Goal: Navigation & Orientation: Find specific page/section

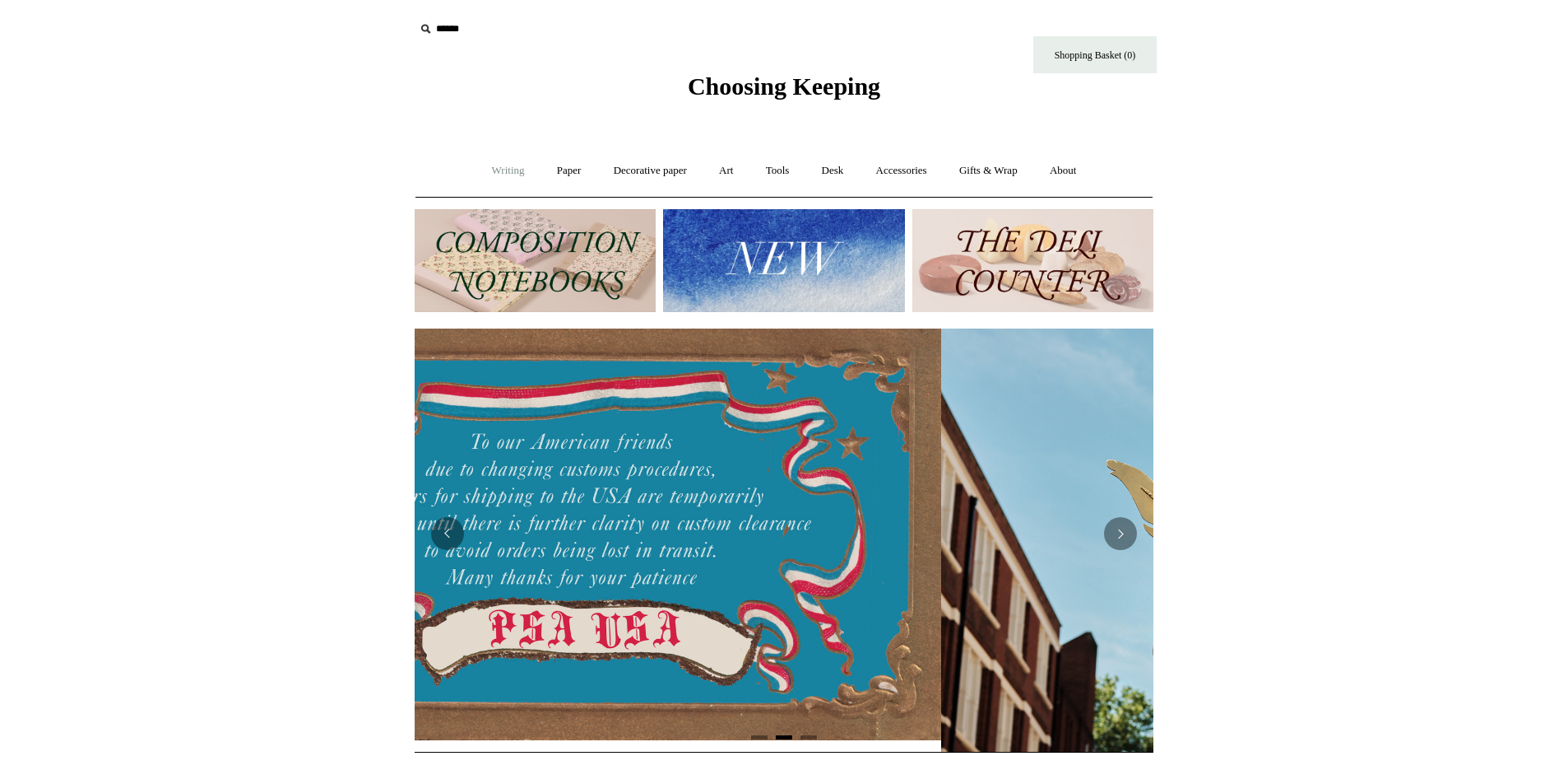
click at [507, 166] on link "Writing +" at bounding box center [508, 171] width 62 height 43
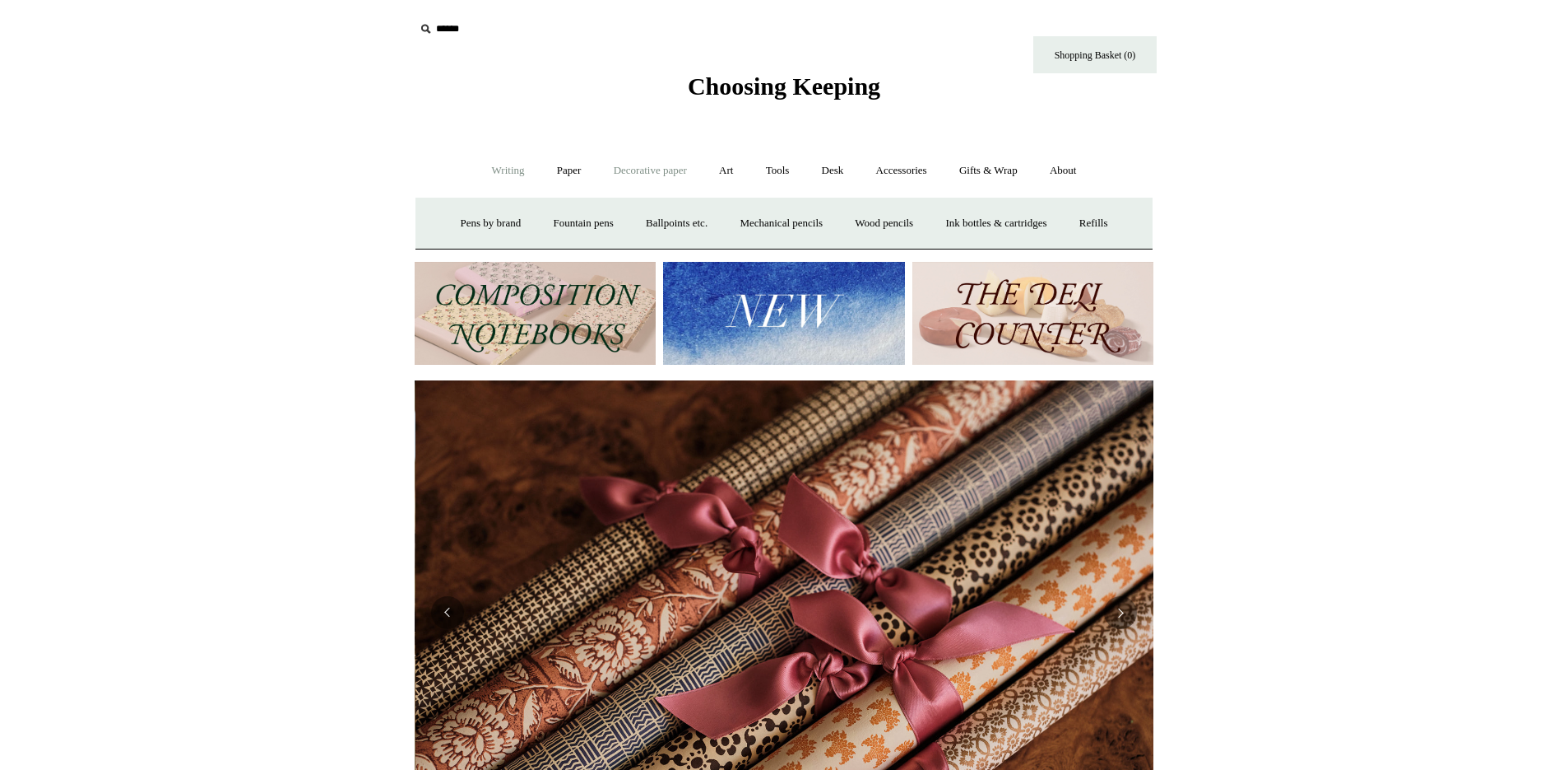
scroll to position [0, 1478]
click at [894, 166] on link "Accessories +" at bounding box center [901, 171] width 80 height 43
click at [840, 171] on link "Desk +" at bounding box center [833, 171] width 51 height 43
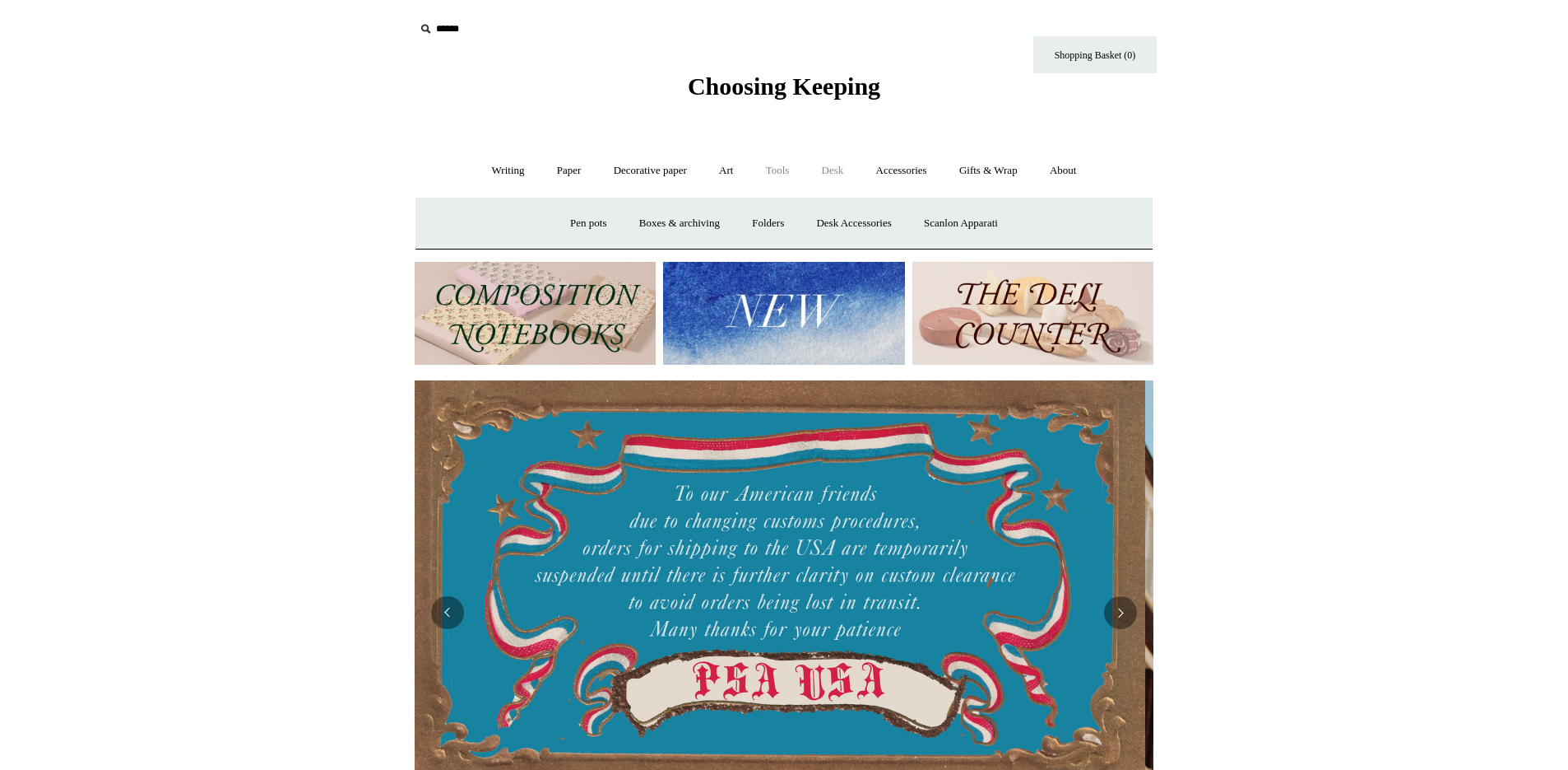
scroll to position [0, 0]
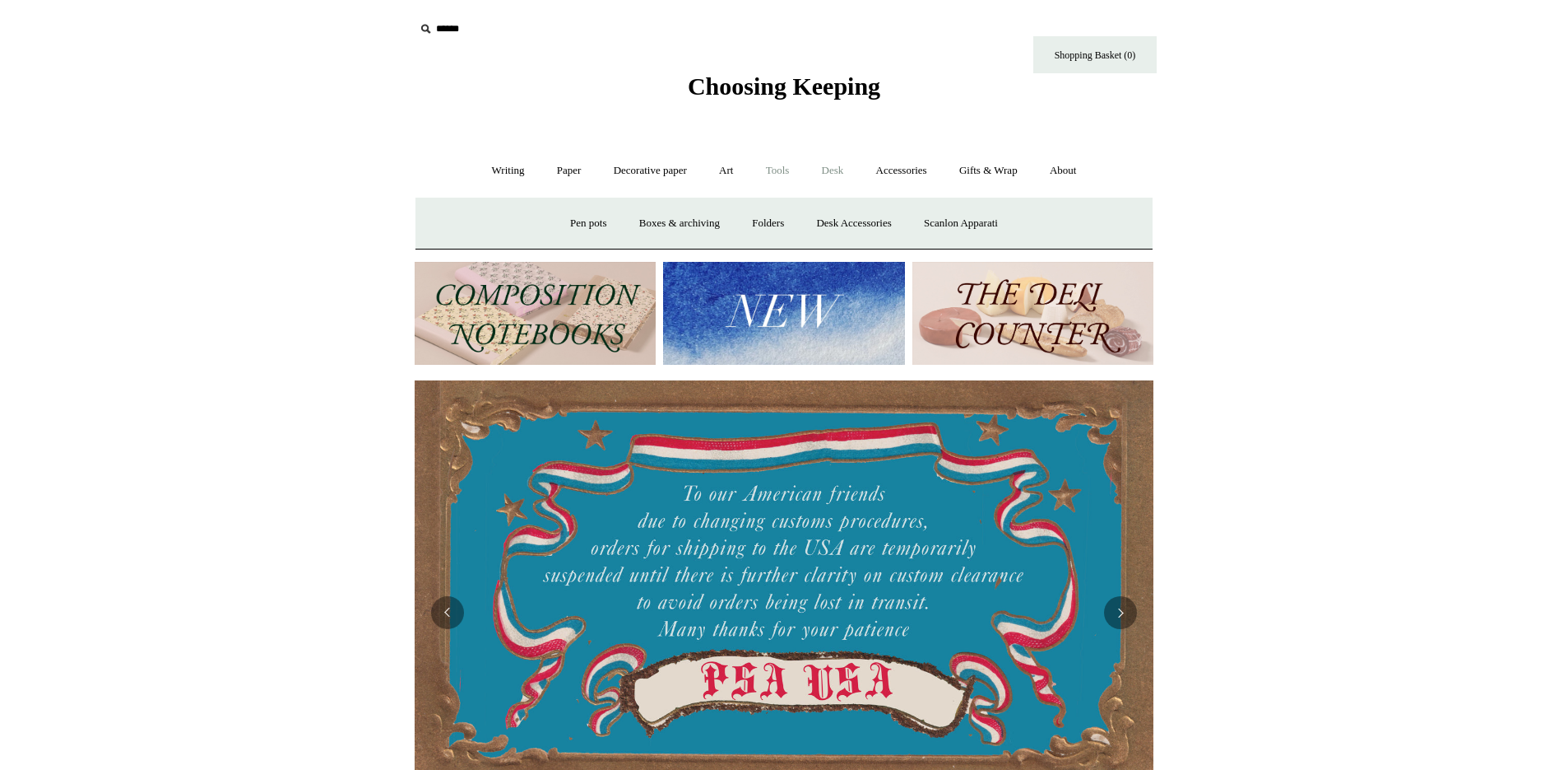
click at [788, 170] on link "Tools +" at bounding box center [778, 171] width 53 height 43
click at [733, 174] on link "Art +" at bounding box center [726, 171] width 43 height 43
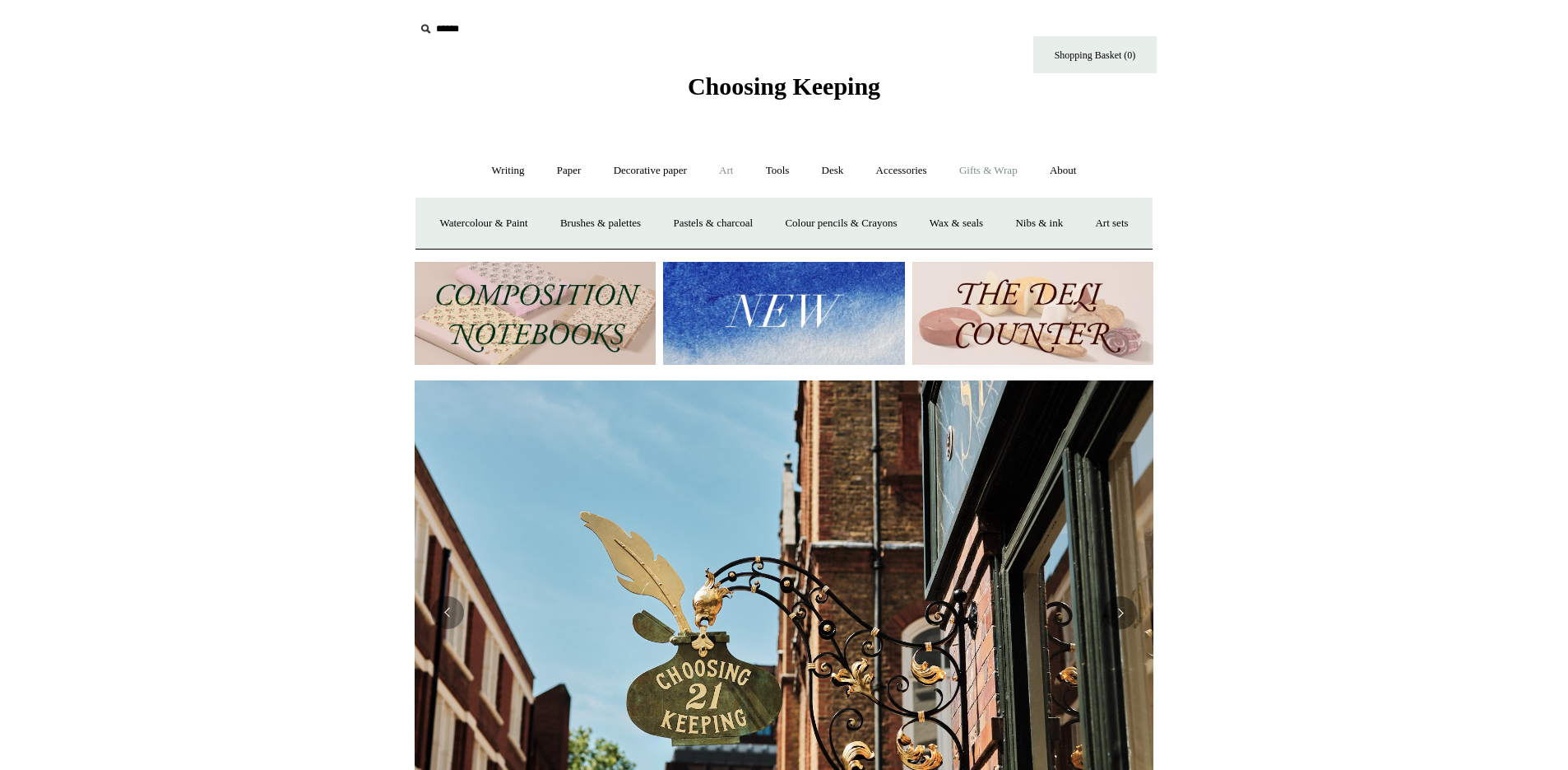
click at [998, 159] on link "Gifts & Wrap +" at bounding box center [988, 171] width 88 height 43
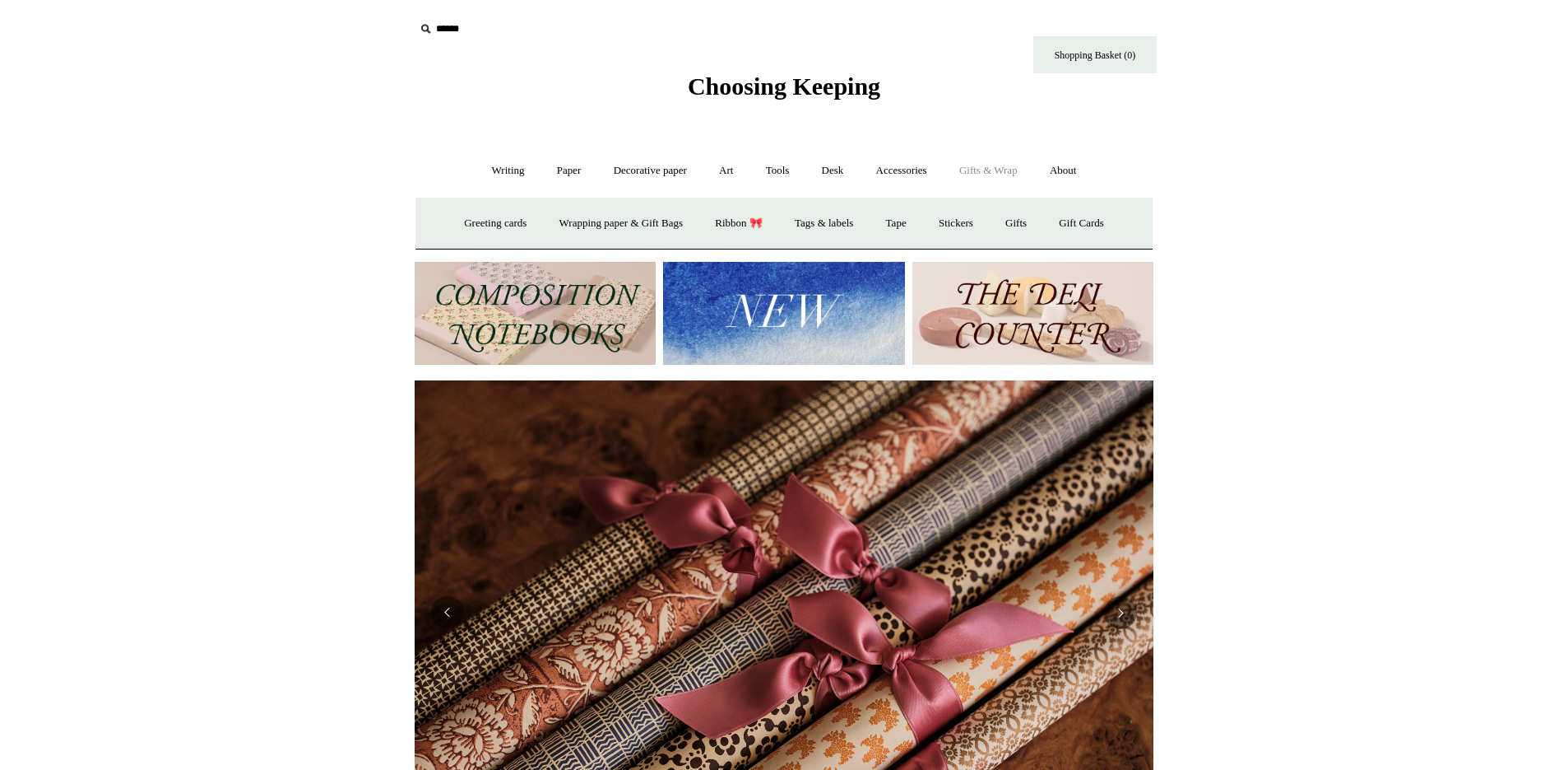
scroll to position [0, 1478]
click at [484, 220] on link "Greeting cards +" at bounding box center [495, 223] width 92 height 43
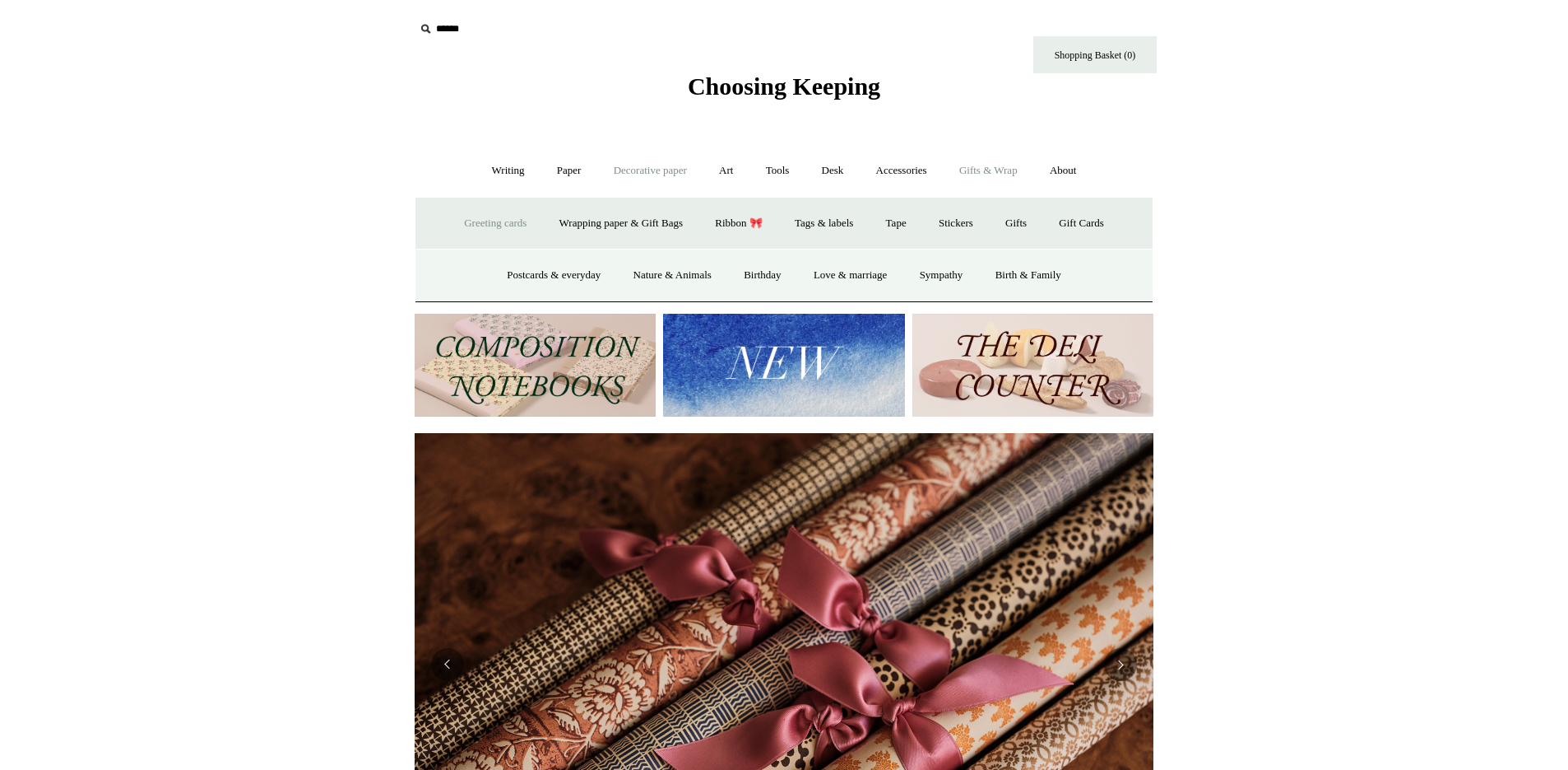
click at [641, 180] on link "Decorative paper +" at bounding box center [650, 171] width 103 height 43
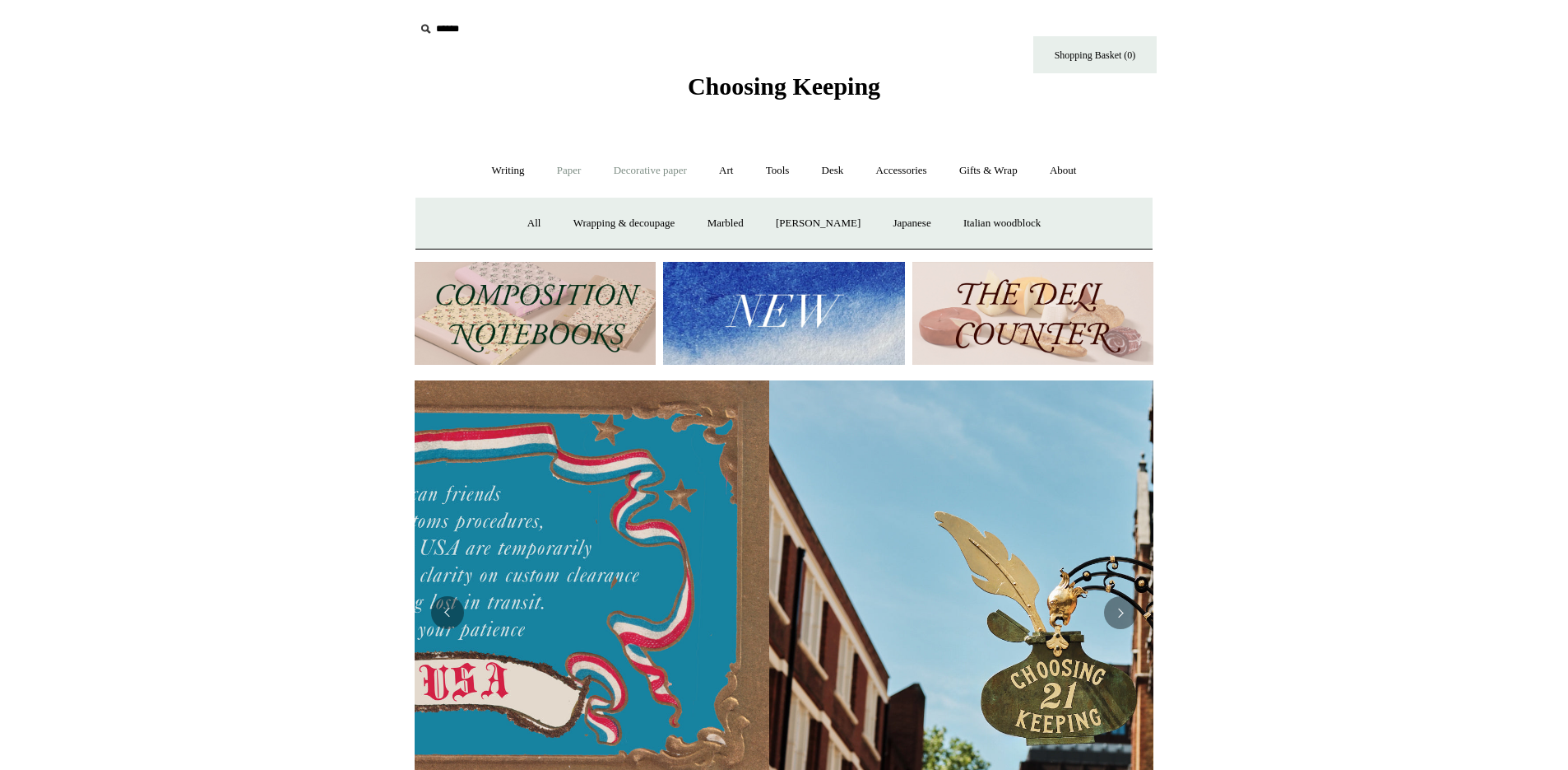
scroll to position [0, 5]
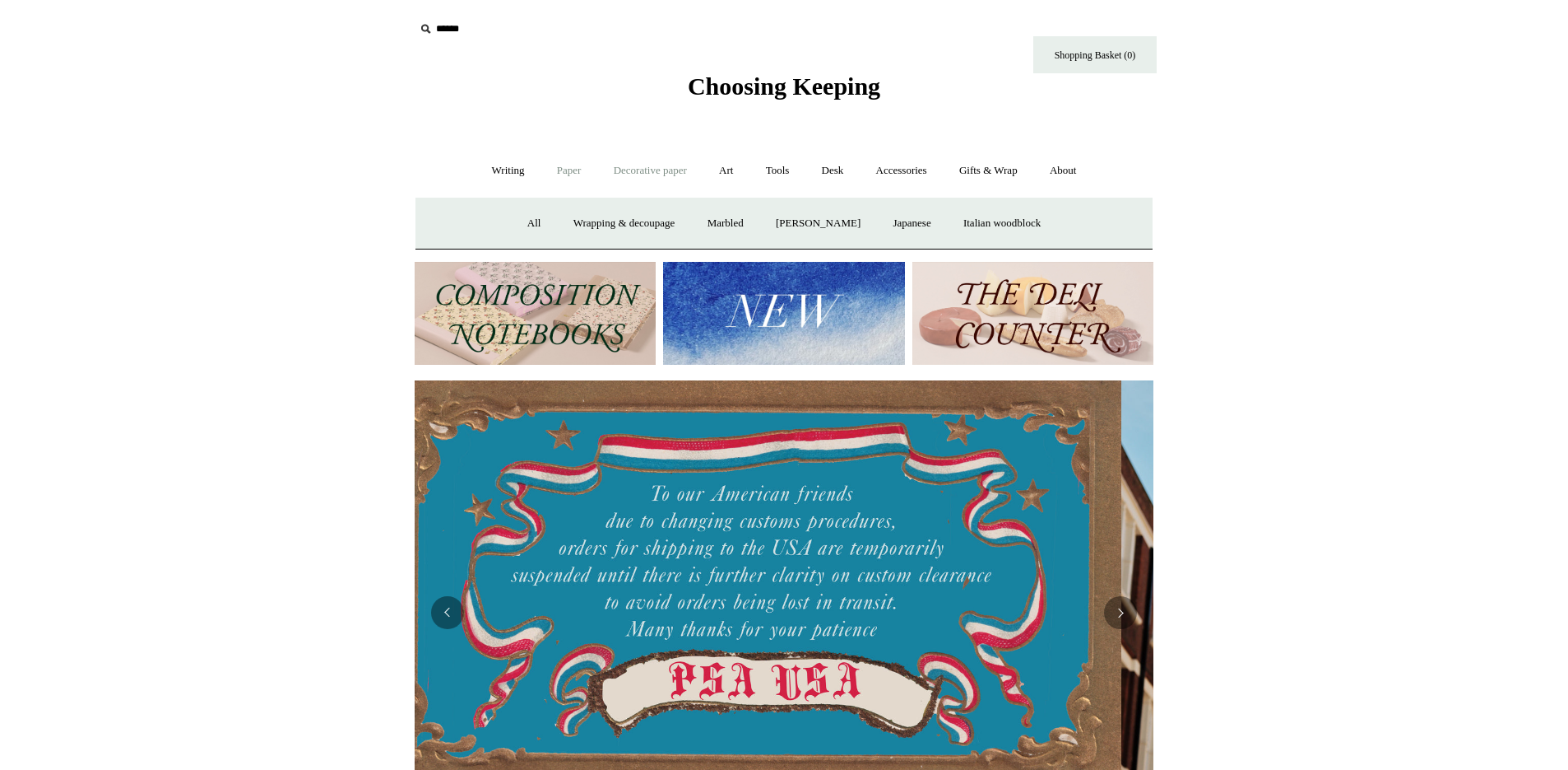
click at [576, 173] on link "Paper +" at bounding box center [569, 171] width 54 height 43
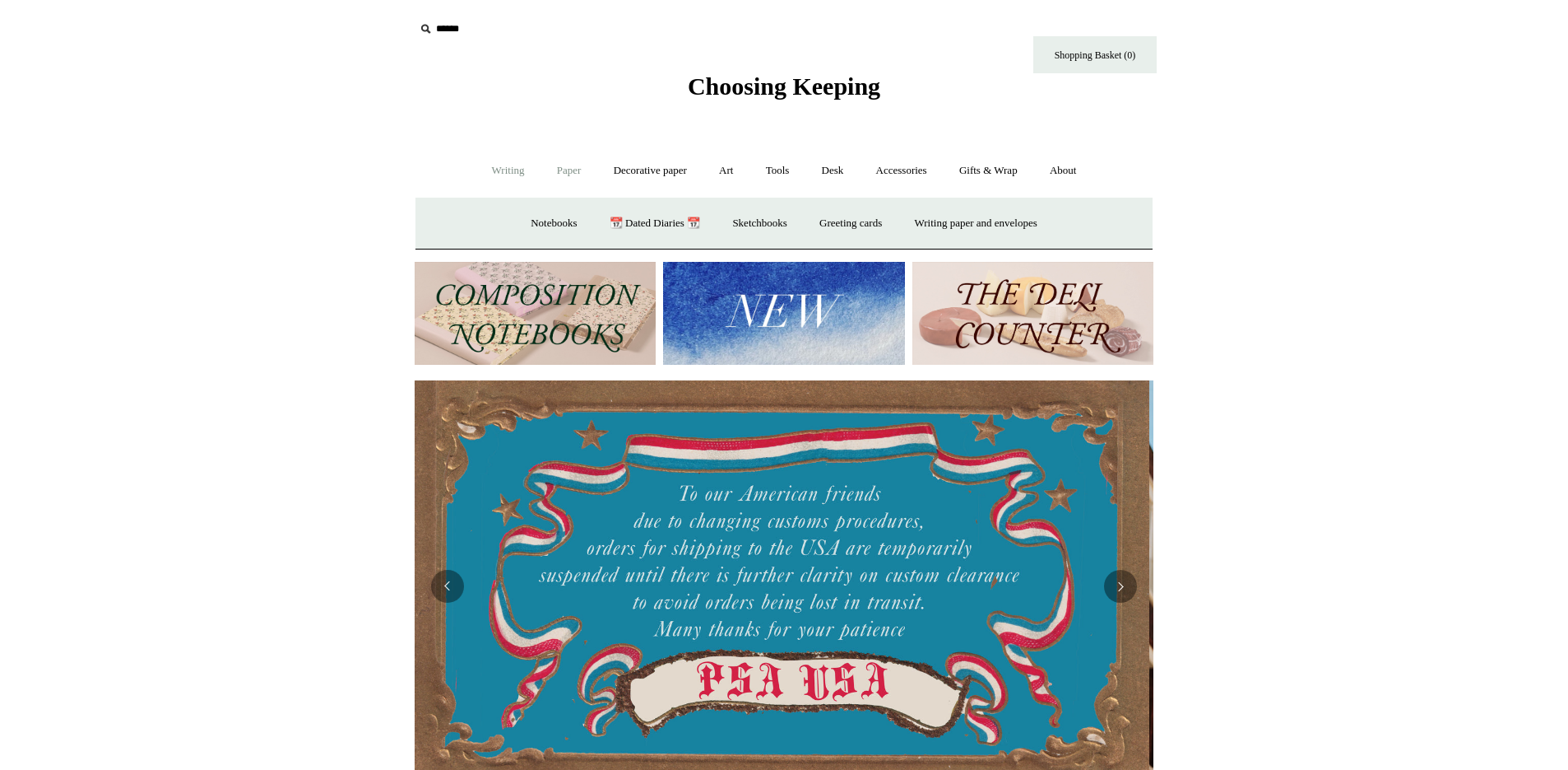
scroll to position [0, 0]
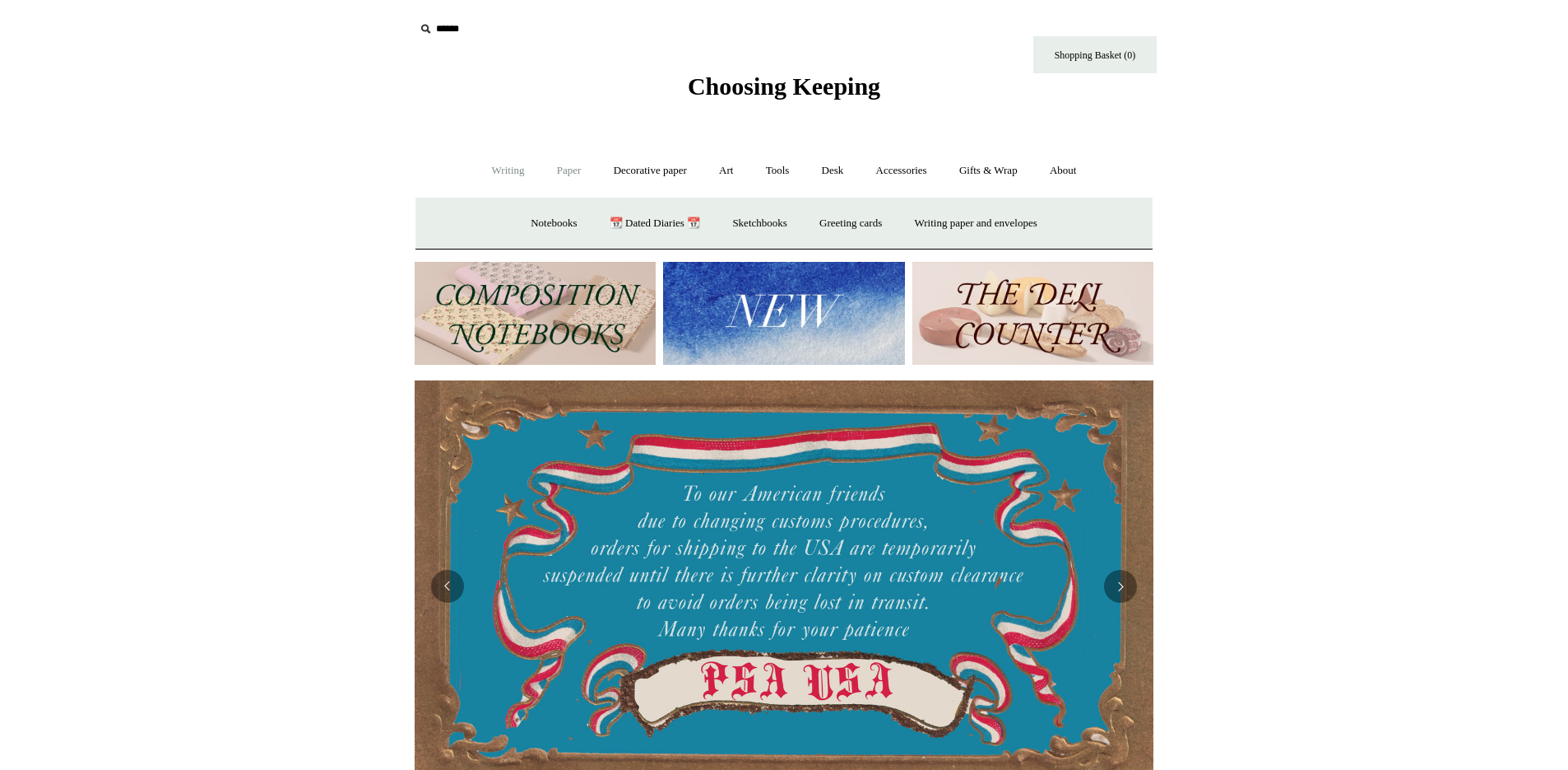
click at [512, 169] on link "Writing +" at bounding box center [508, 171] width 62 height 43
click at [567, 173] on link "Paper +" at bounding box center [569, 171] width 54 height 43
click at [512, 172] on link "Writing +" at bounding box center [508, 171] width 62 height 43
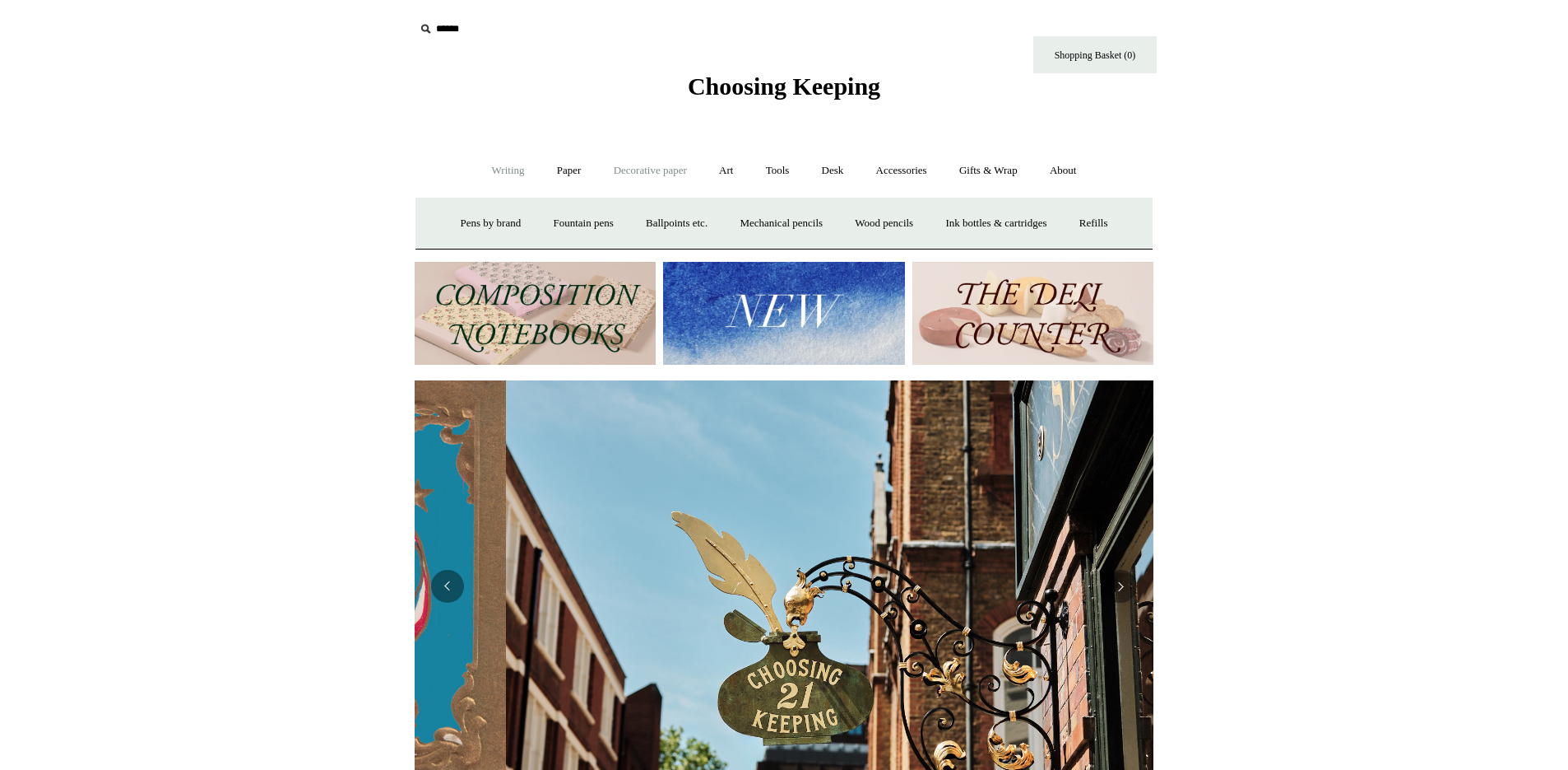
click at [606, 170] on link "Decorative paper +" at bounding box center [650, 171] width 103 height 43
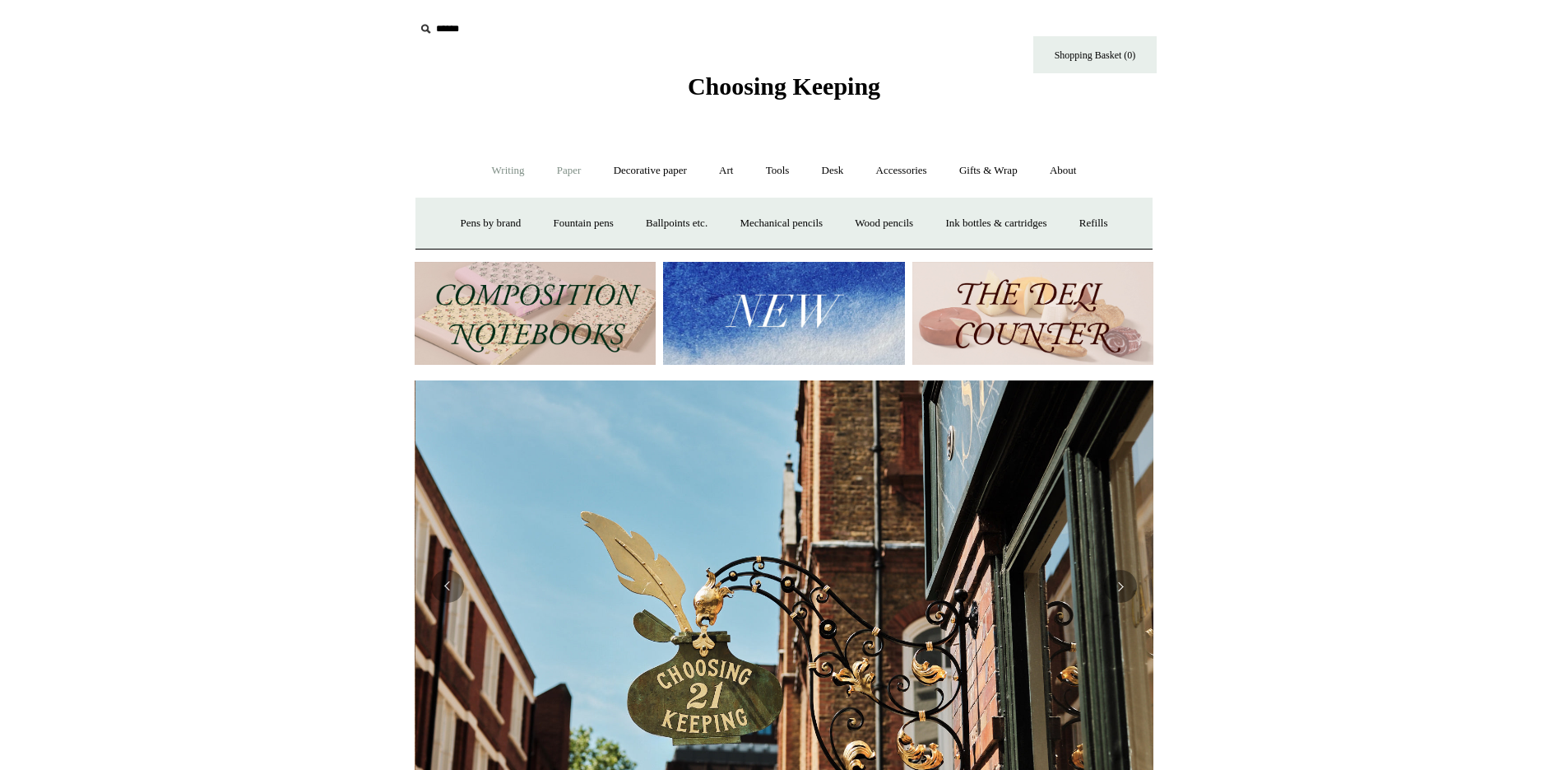
scroll to position [0, 739]
click at [567, 169] on link "Paper +" at bounding box center [569, 171] width 54 height 43
click at [538, 222] on link "Notebooks +" at bounding box center [554, 223] width 76 height 43
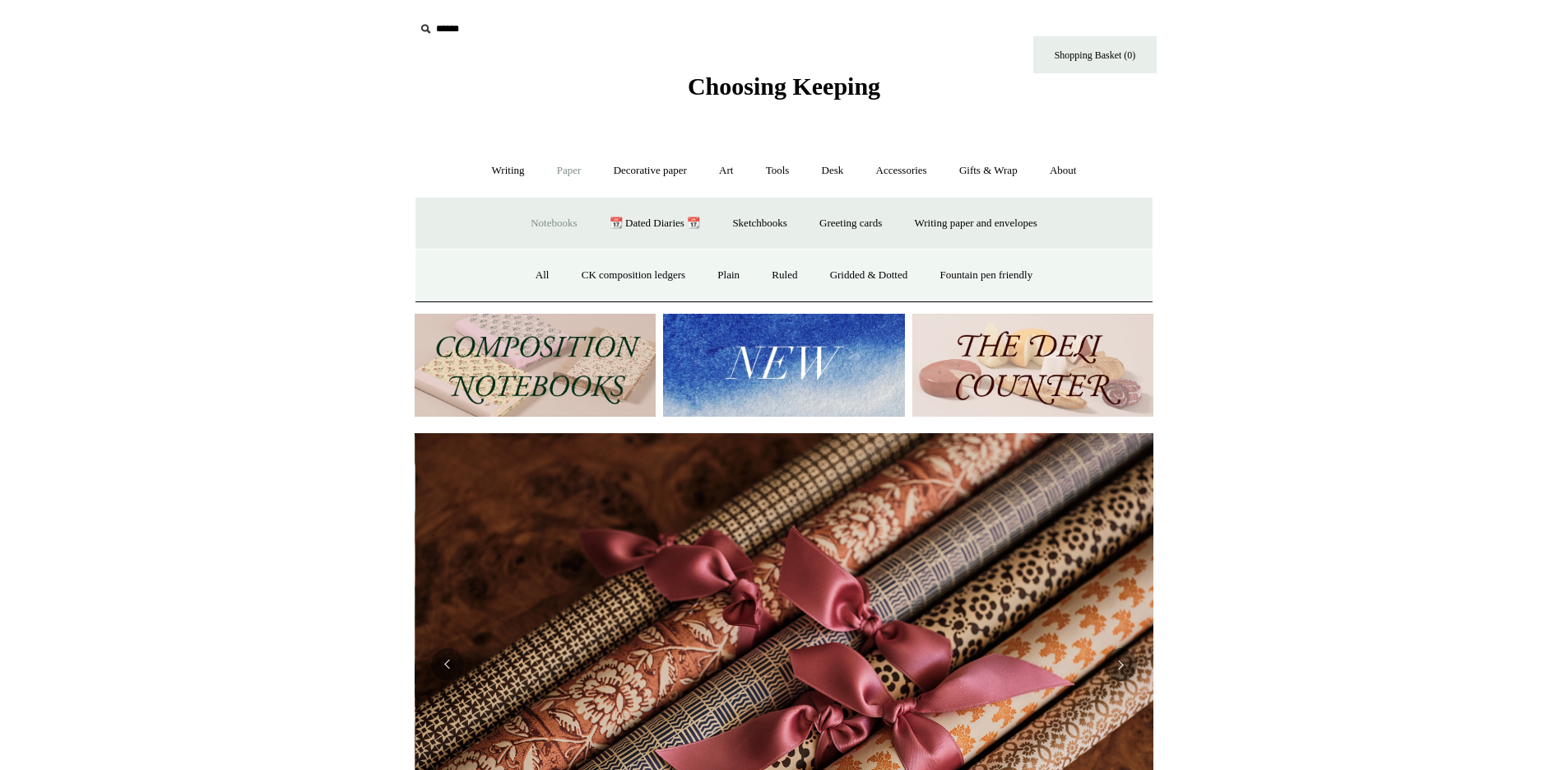
scroll to position [0, 1478]
click at [521, 280] on link "All" at bounding box center [543, 276] width 43 height 43
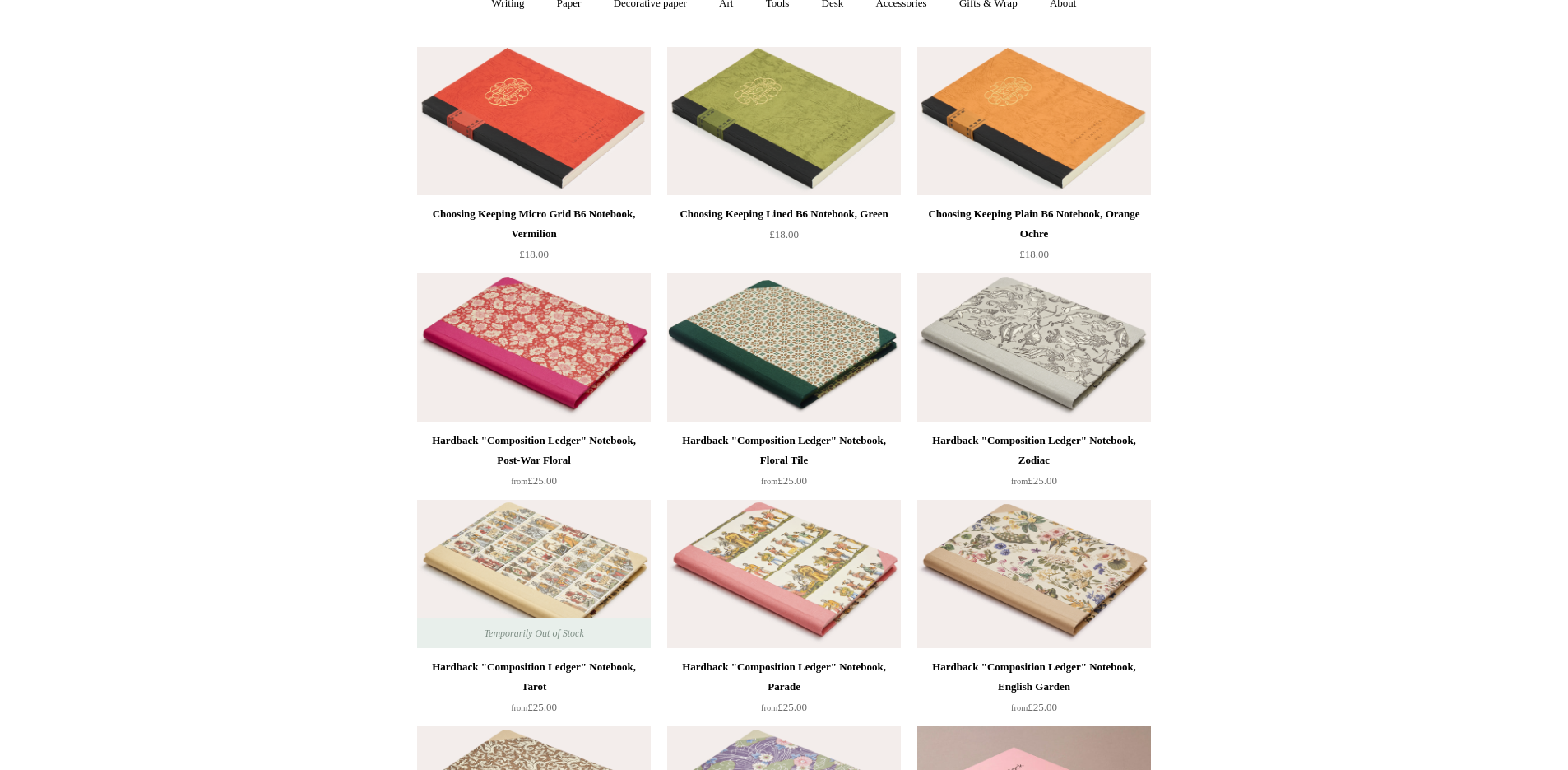
scroll to position [329, 0]
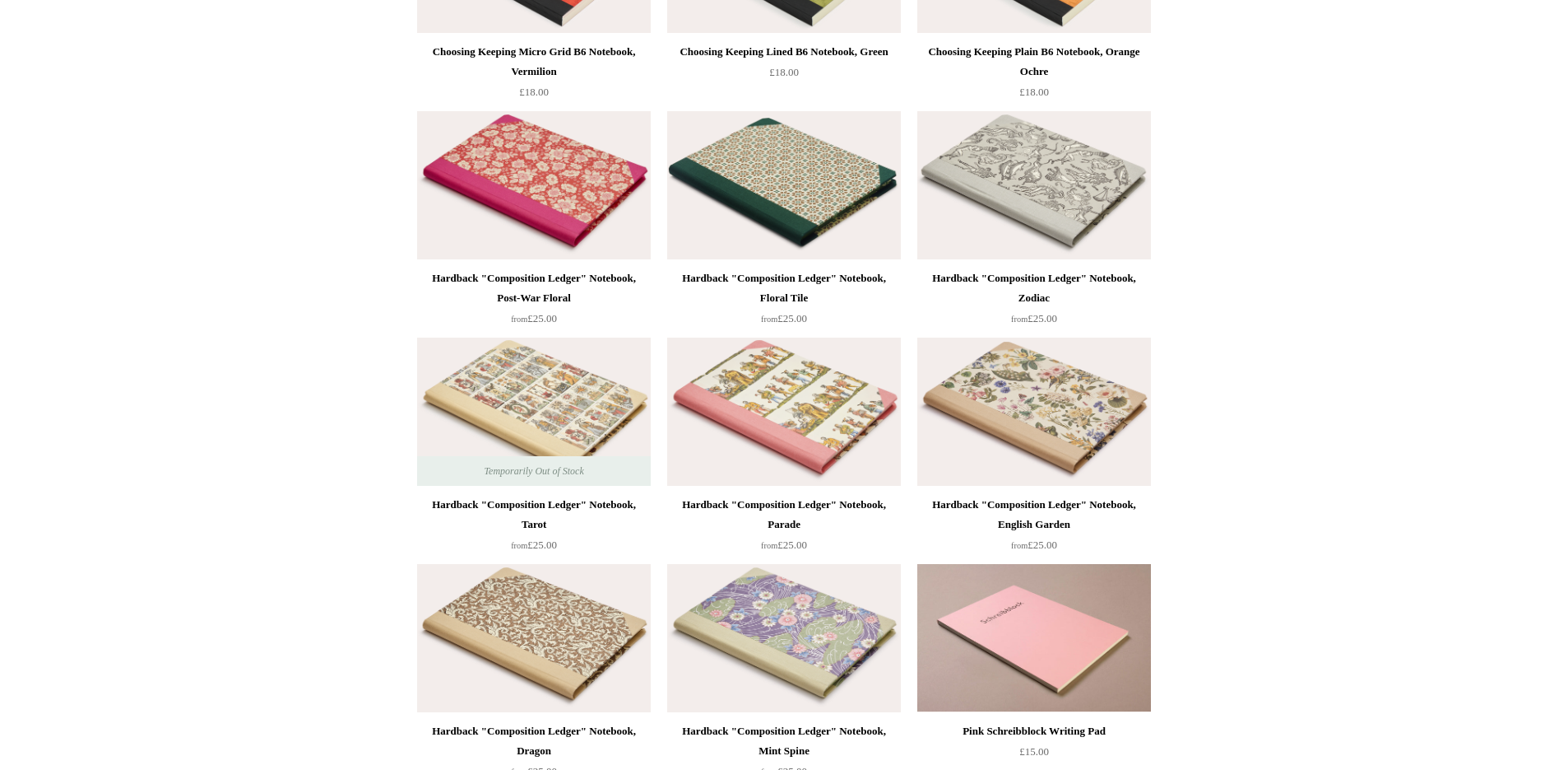
drag, startPoint x: 375, startPoint y: 198, endPoint x: 402, endPoint y: -23, distance: 222.6
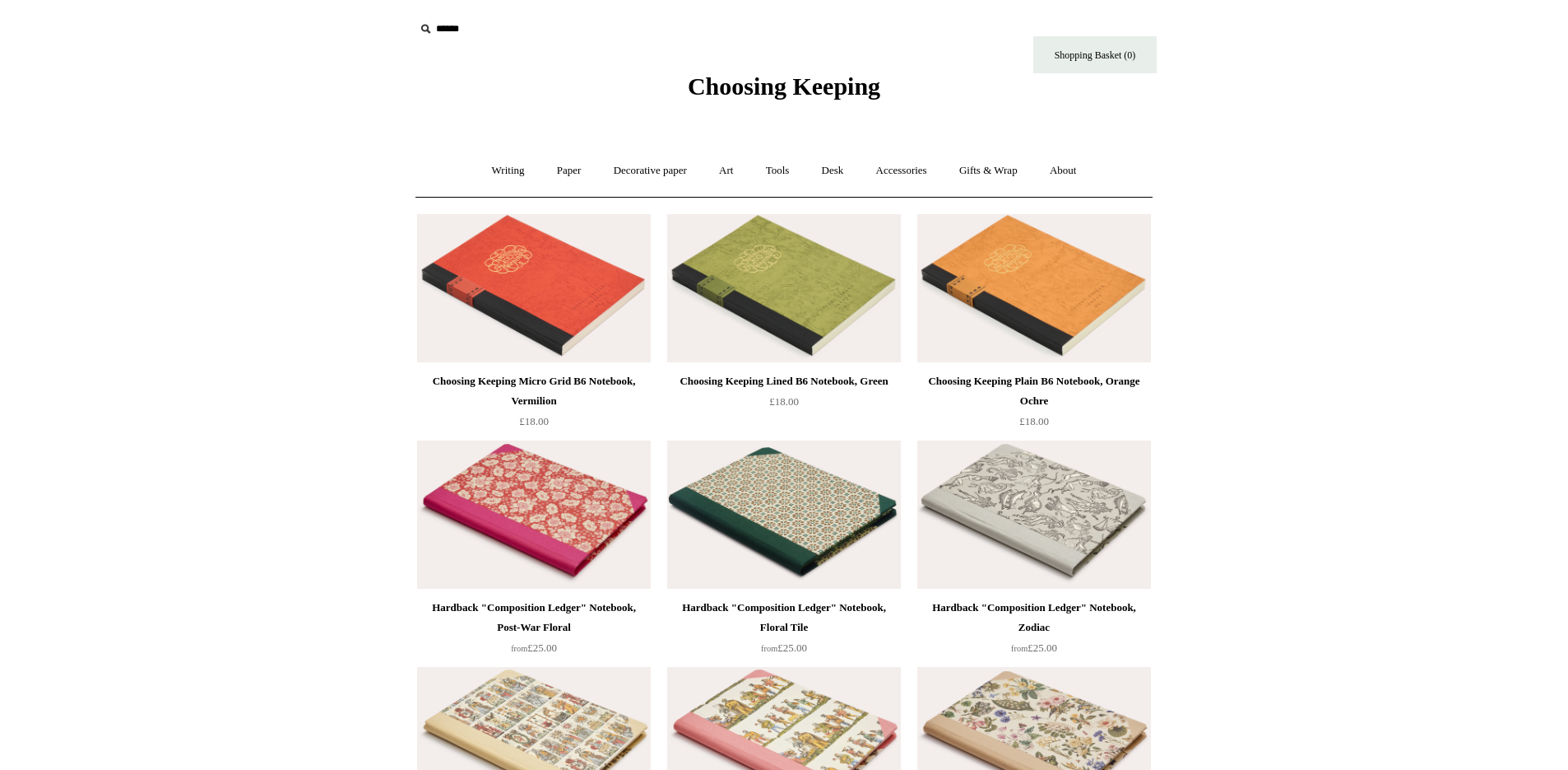
drag, startPoint x: 338, startPoint y: 531, endPoint x: 406, endPoint y: 270, distance: 269.7
click at [727, 168] on link "Art +" at bounding box center [726, 171] width 43 height 43
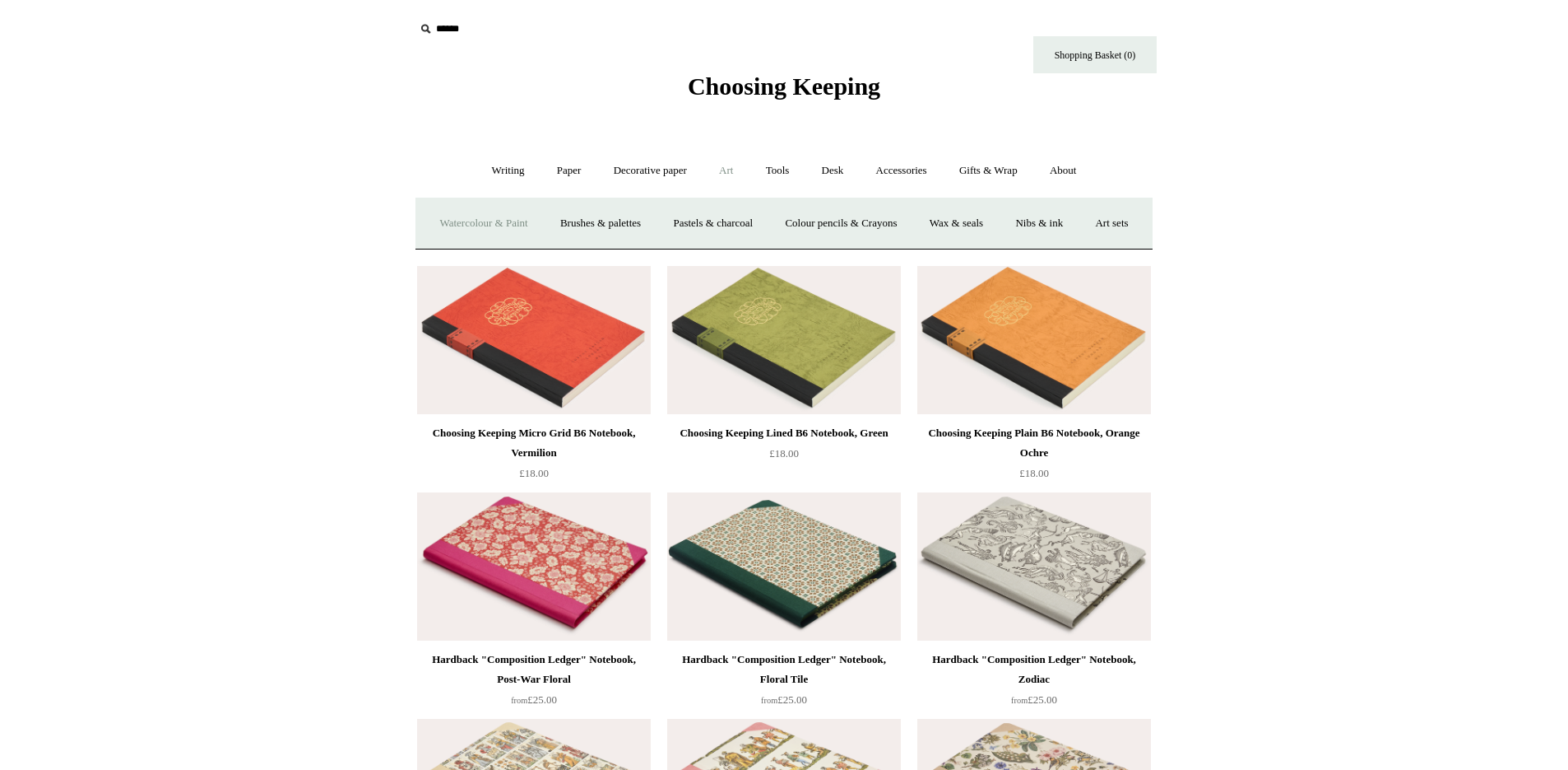
click at [539, 222] on link "Watercolour & Paint" at bounding box center [483, 223] width 117 height 43
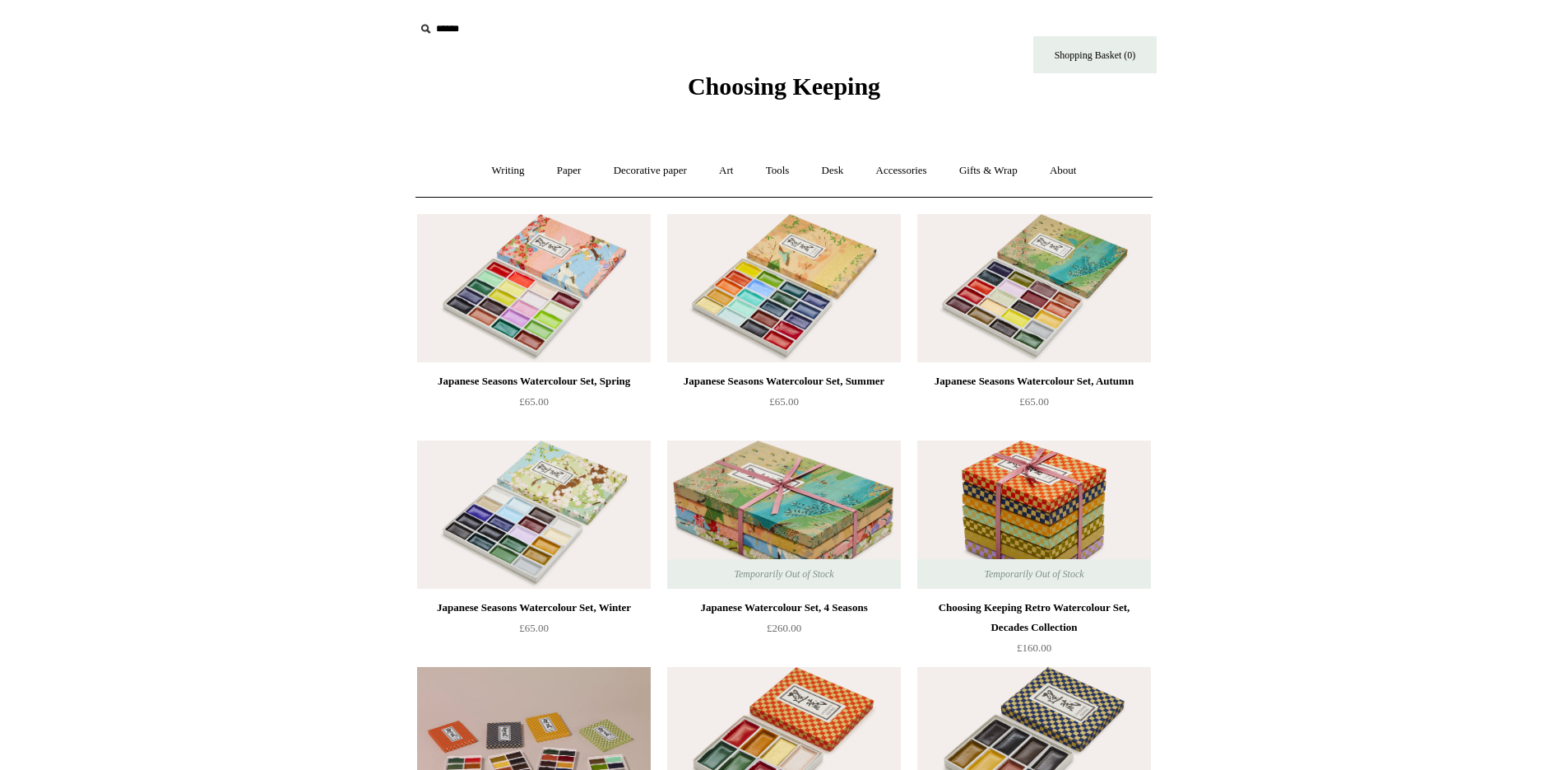
drag, startPoint x: 1285, startPoint y: 612, endPoint x: 1283, endPoint y: 174, distance: 438.0
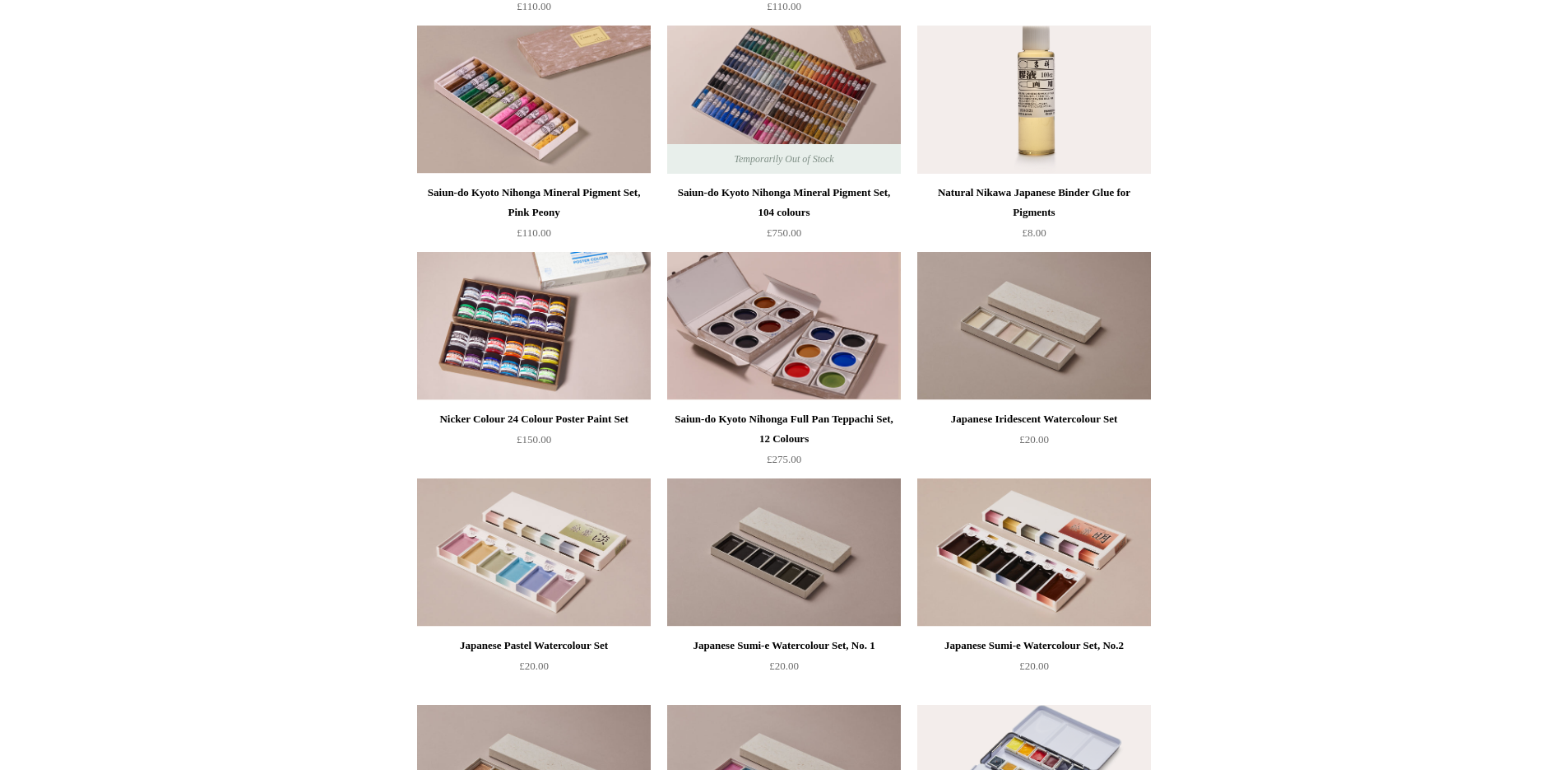
scroll to position [1893, 0]
